Goal: Navigation & Orientation: Find specific page/section

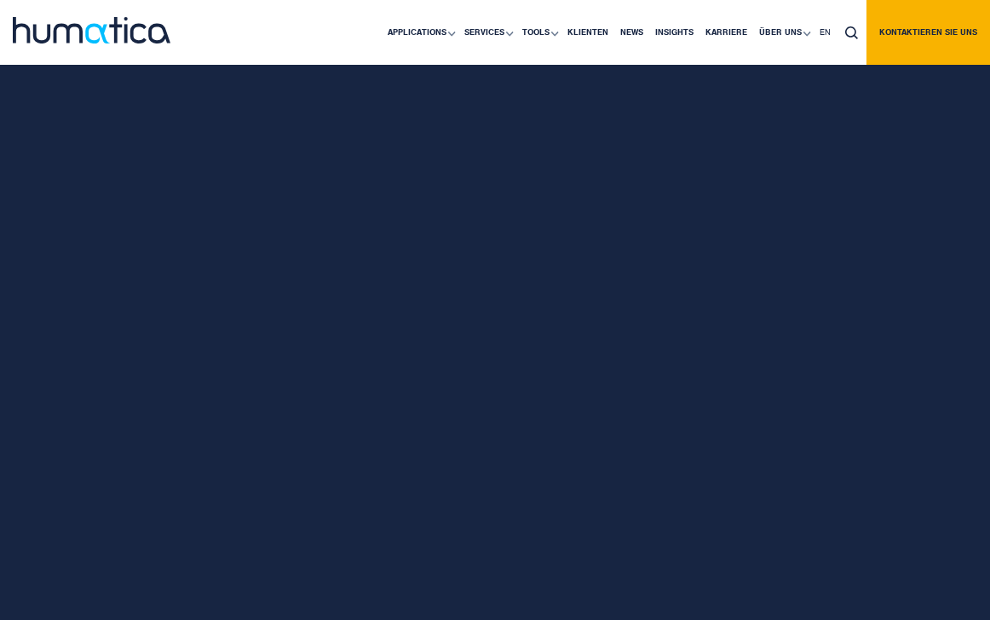
click at [0, 0] on link "ACCEPT" at bounding box center [0, 0] width 0 height 0
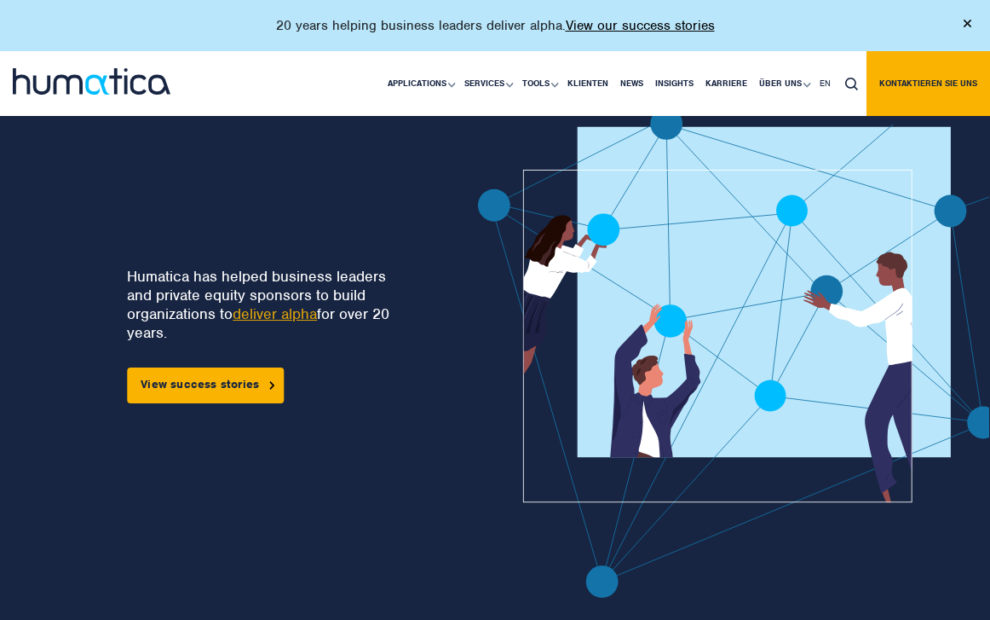
click at [969, 23] on img at bounding box center [968, 24] width 8 height 8
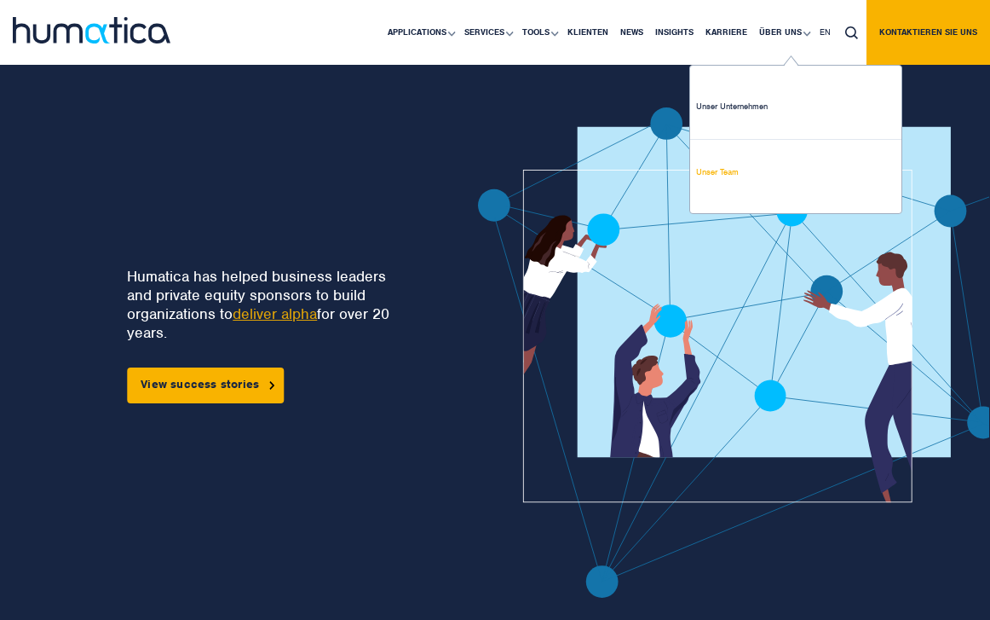
click at [722, 180] on link "Unser Team" at bounding box center [795, 172] width 211 height 65
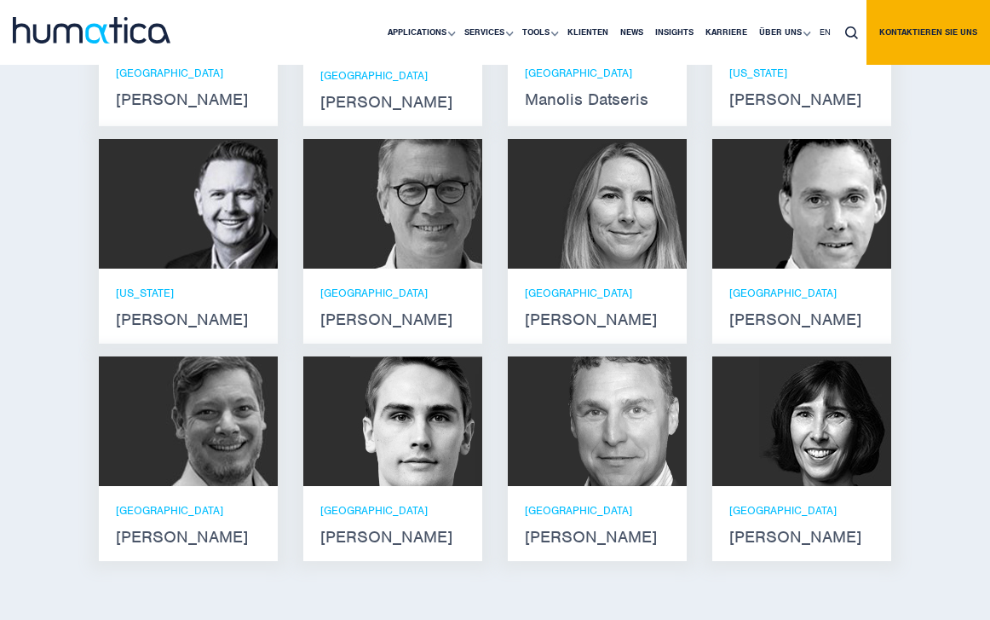
scroll to position [1231, 0]
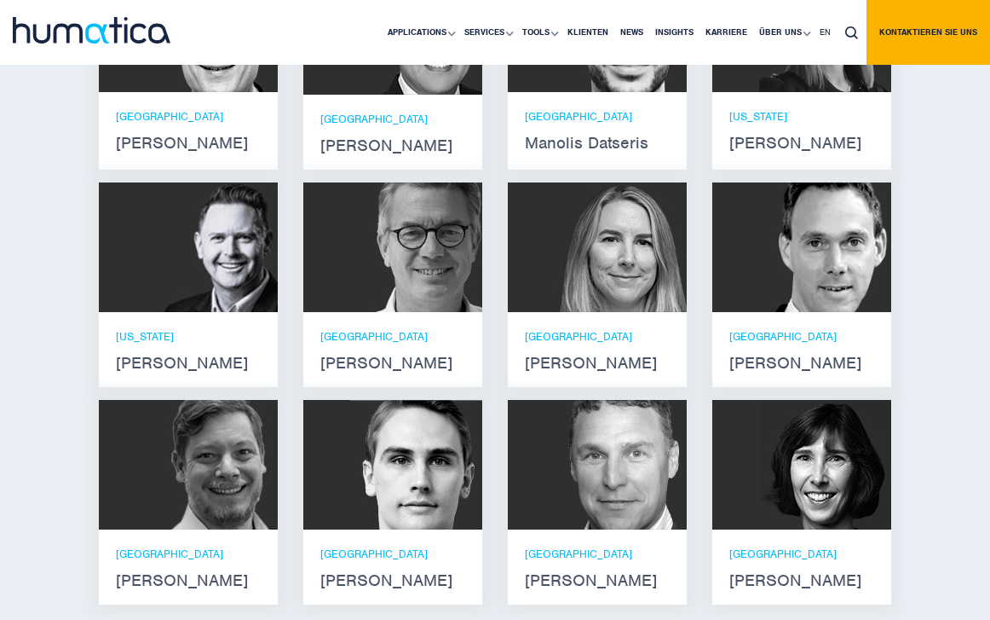
click at [787, 297] on img at bounding box center [825, 247] width 132 height 130
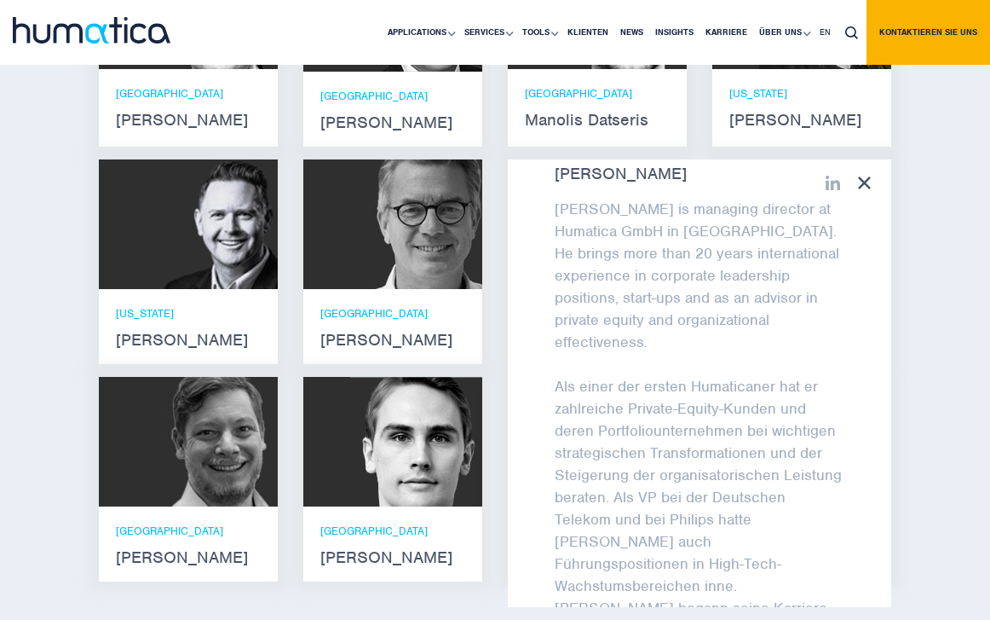
scroll to position [0, 0]
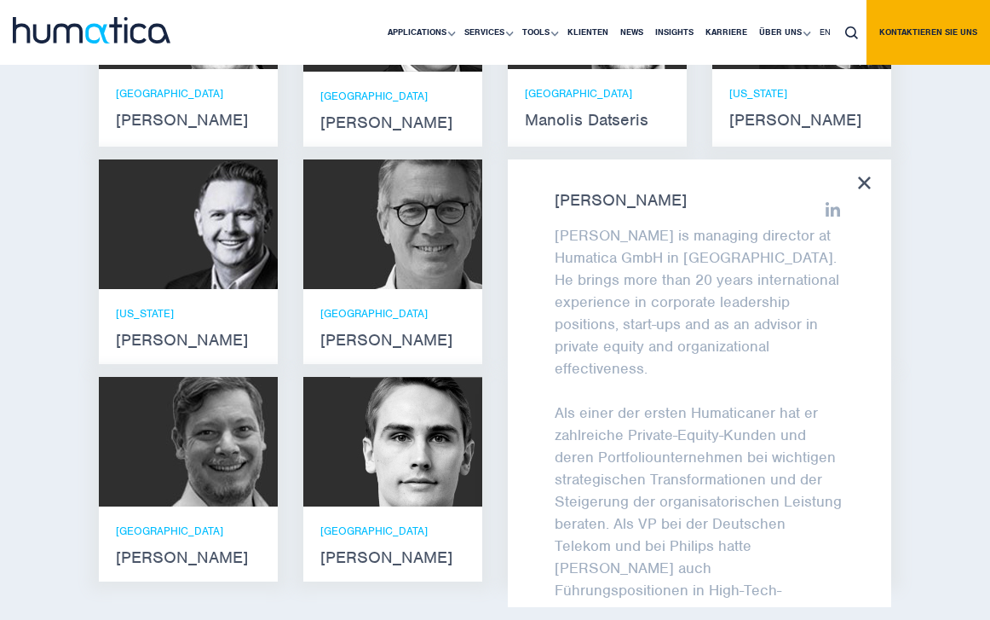
click at [866, 189] on div "[PERSON_NAME] [PERSON_NAME] is managing director at Humatica GmbH in [GEOGRAPHI…" at bounding box center [699, 382] width 383 height 447
click at [864, 182] on icon at bounding box center [864, 182] width 13 height 13
